Goal: Information Seeking & Learning: Find specific fact

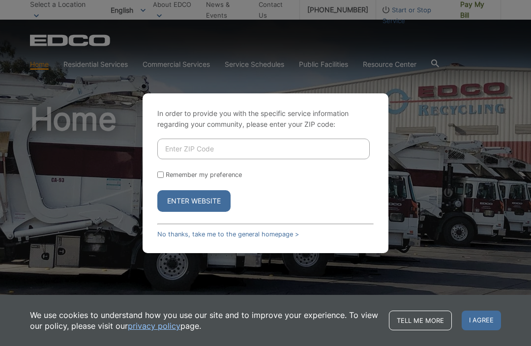
click at [205, 159] on input "Enter ZIP Code" at bounding box center [263, 149] width 213 height 21
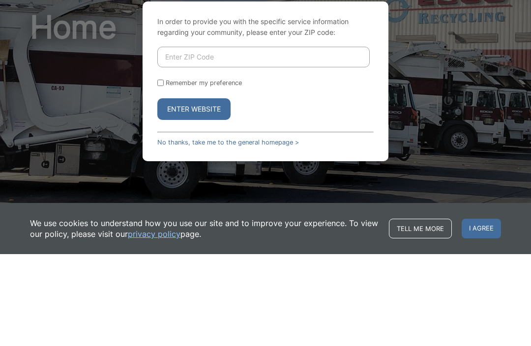
type input "92019"
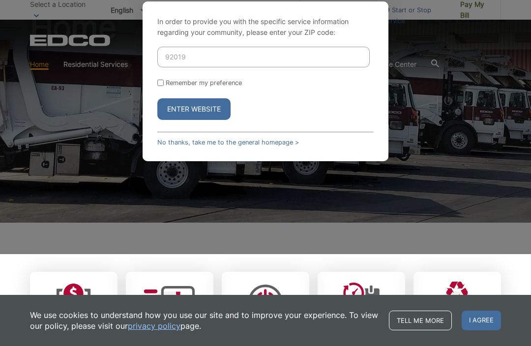
click at [162, 86] on input "Remember my preference" at bounding box center [160, 83] width 6 height 6
checkbox input "true"
click at [205, 120] on button "Enter Website" at bounding box center [193, 109] width 73 height 22
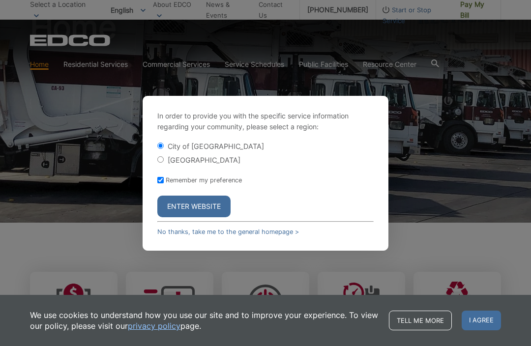
click at [209, 218] on button "Enter Website" at bounding box center [193, 207] width 73 height 22
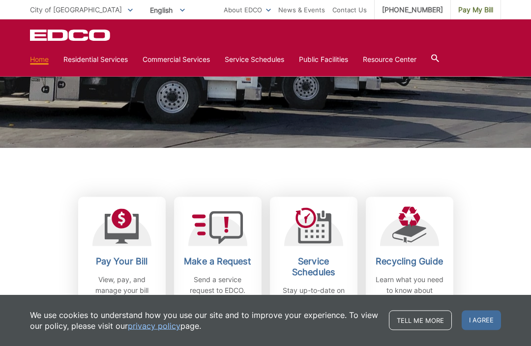
scroll to position [167, 0]
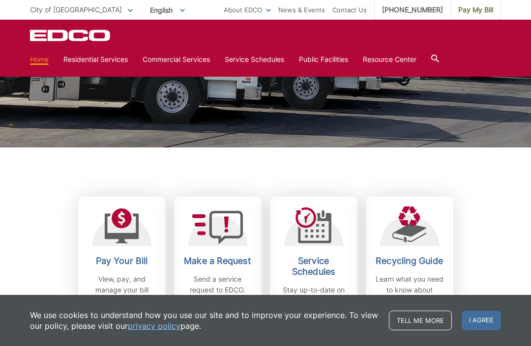
click at [31, 191] on div "Pay Your Bill View, pay, and manage your bill online. Make a Request Send a ser…" at bounding box center [265, 238] width 471 height 180
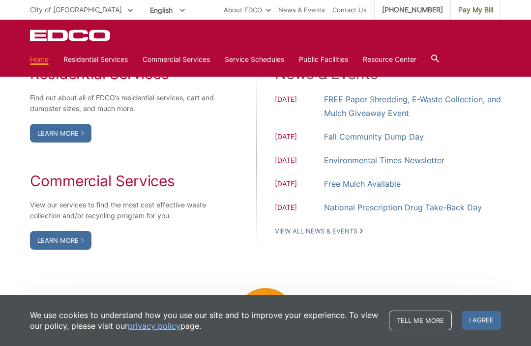
scroll to position [828, 0]
click at [197, 279] on div "Residential Services Find out about all of EDCO’s residential services, cart an…" at bounding box center [265, 156] width 471 height 283
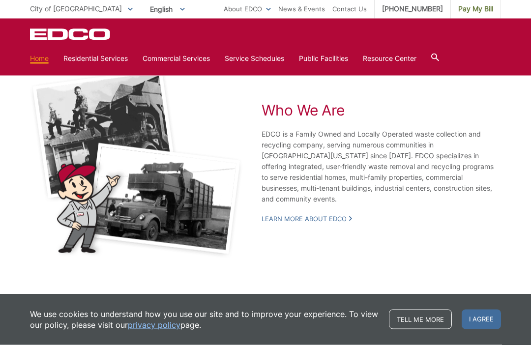
scroll to position [1817, 0]
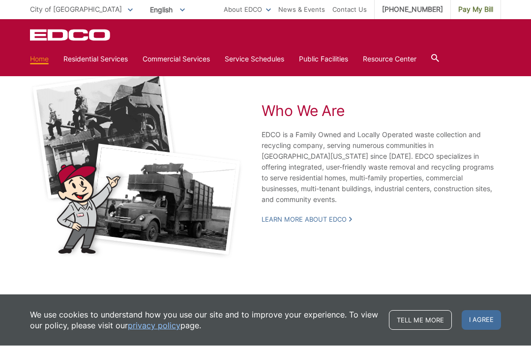
click at [439, 59] on icon at bounding box center [436, 59] width 8 height 8
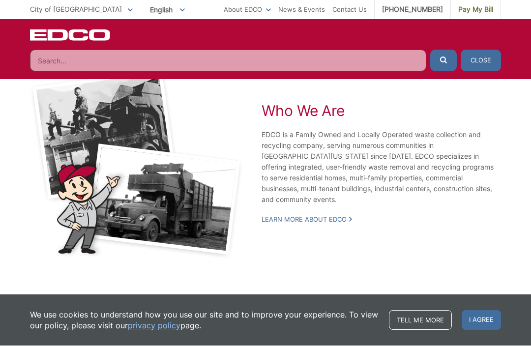
click at [183, 62] on input "Search" at bounding box center [228, 61] width 397 height 22
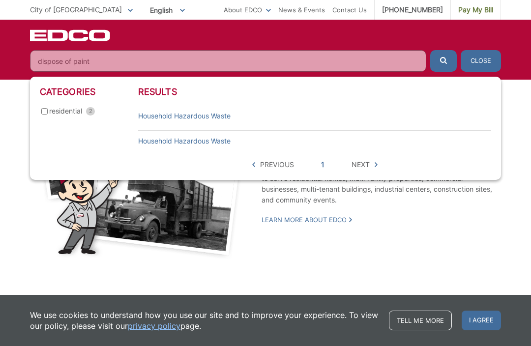
type input "dispose of paint"
click at [214, 118] on link "Household Hazardous Waste" at bounding box center [184, 116] width 93 height 11
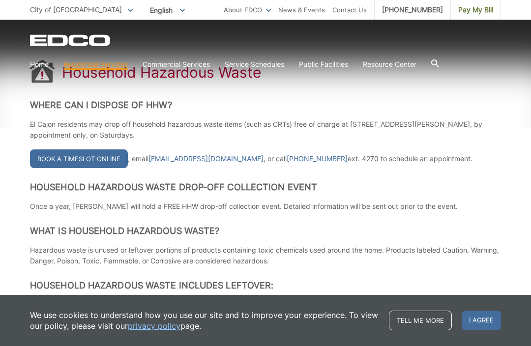
scroll to position [181, 0]
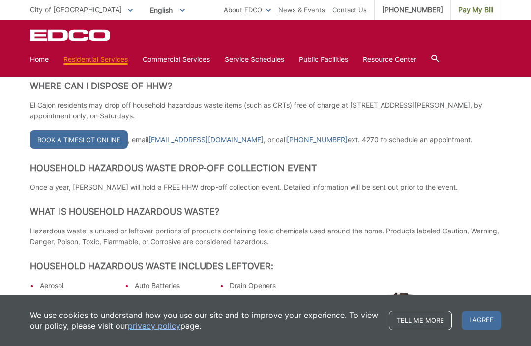
click at [469, 331] on span "I agree" at bounding box center [481, 321] width 39 height 20
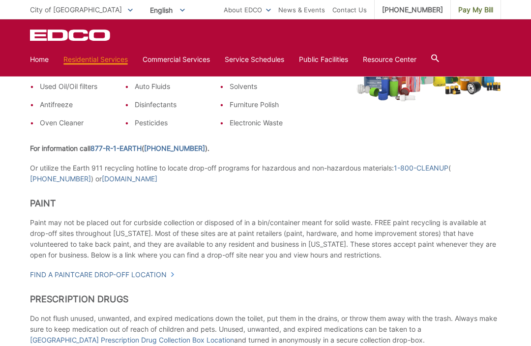
scroll to position [437, 0]
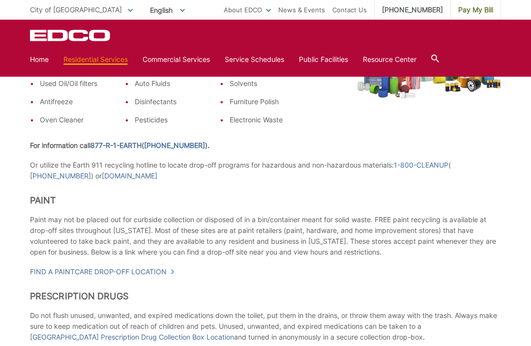
click at [144, 274] on link "Find a PaintCare drop-off location" at bounding box center [102, 272] width 145 height 11
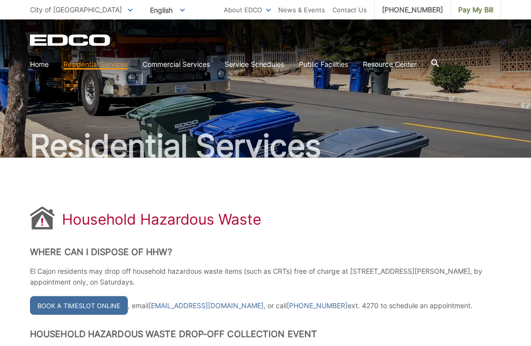
scroll to position [0, 0]
